Goal: Task Accomplishment & Management: Manage account settings

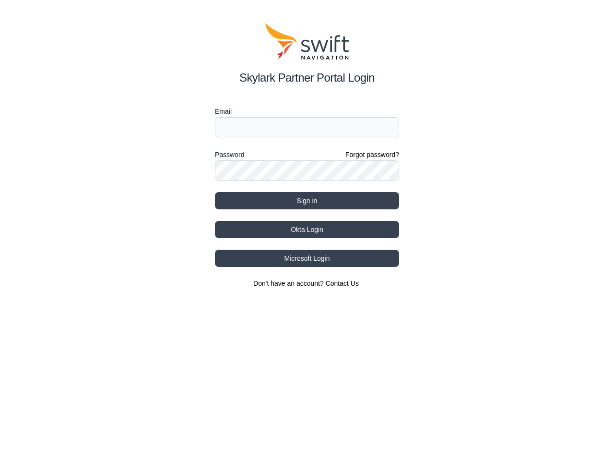
click at [307, 155] on div "Password Forgot password?" at bounding box center [307, 155] width 184 height 12
click at [307, 111] on label "Email" at bounding box center [307, 112] width 184 height 12
click at [229, 155] on label "Password" at bounding box center [229, 155] width 29 height 12
click at [307, 201] on button "Sign in" at bounding box center [307, 200] width 184 height 17
click at [307, 229] on button "Okta Login" at bounding box center [307, 229] width 184 height 17
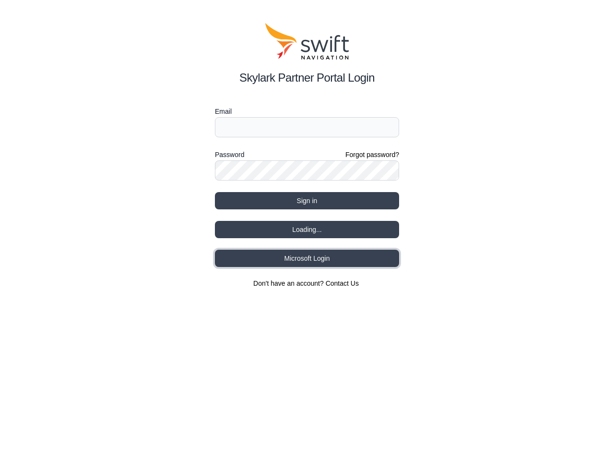
click at [307, 258] on button "Microsoft Login" at bounding box center [307, 258] width 184 height 17
